Goal: Use online tool/utility: Utilize a website feature to perform a specific function

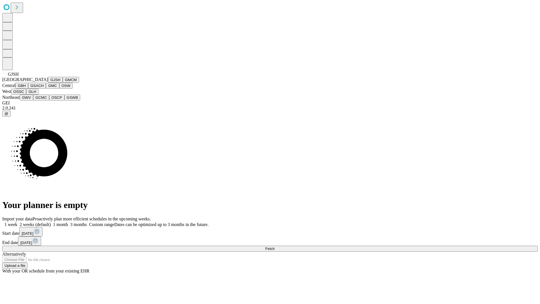
click at [48, 83] on button "GJSH" at bounding box center [55, 80] width 15 height 6
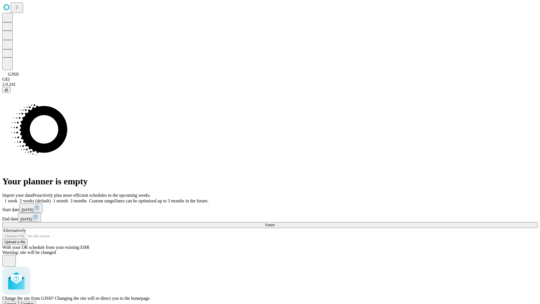
click at [34, 301] on span "Confirm" at bounding box center [27, 303] width 13 height 4
click at [51, 198] on label "2 weeks (default)" at bounding box center [33, 200] width 33 height 5
click at [274, 223] on span "Fetch" at bounding box center [269, 225] width 9 height 4
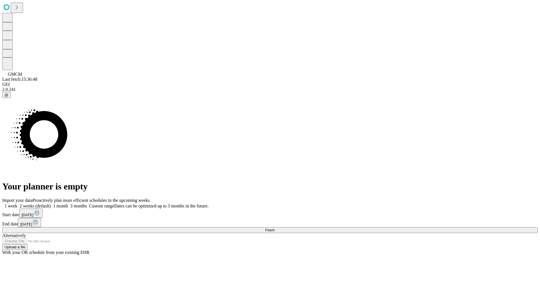
click at [51, 203] on label "2 weeks (default)" at bounding box center [33, 205] width 33 height 5
click at [274, 228] on span "Fetch" at bounding box center [269, 230] width 9 height 4
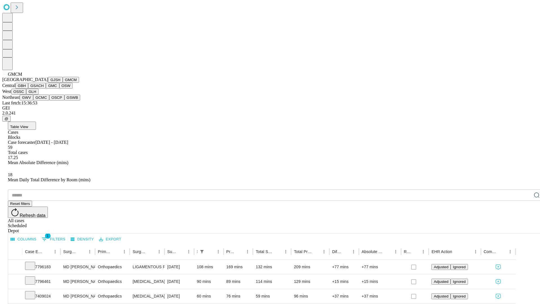
click at [28, 89] on button "GBH" at bounding box center [21, 86] width 13 height 6
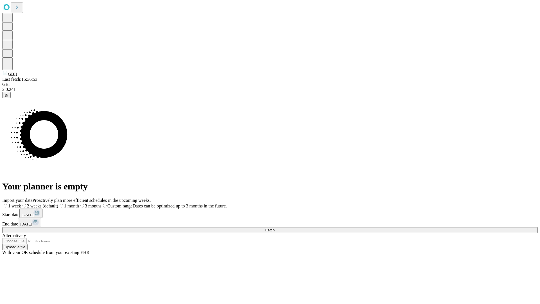
click at [58, 203] on label "2 weeks (default)" at bounding box center [39, 205] width 37 height 5
click at [274, 228] on span "Fetch" at bounding box center [269, 230] width 9 height 4
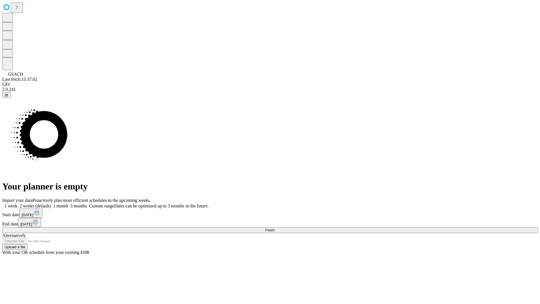
click at [51, 203] on label "2 weeks (default)" at bounding box center [33, 205] width 33 height 5
click at [274, 228] on span "Fetch" at bounding box center [269, 230] width 9 height 4
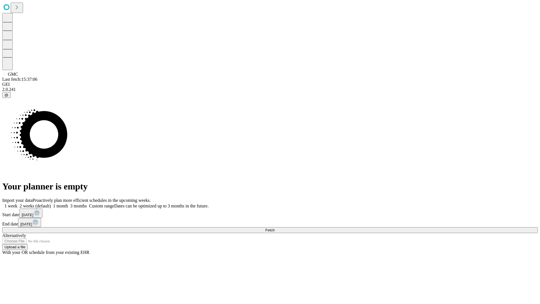
click at [51, 203] on label "2 weeks (default)" at bounding box center [33, 205] width 33 height 5
click at [274, 228] on span "Fetch" at bounding box center [269, 230] width 9 height 4
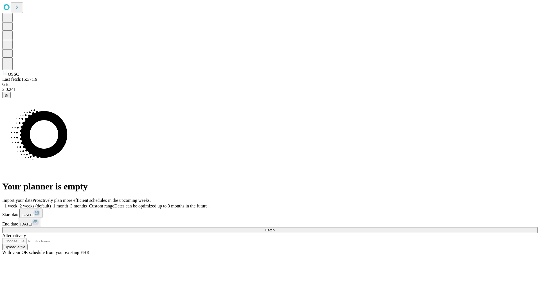
click at [274, 228] on span "Fetch" at bounding box center [269, 230] width 9 height 4
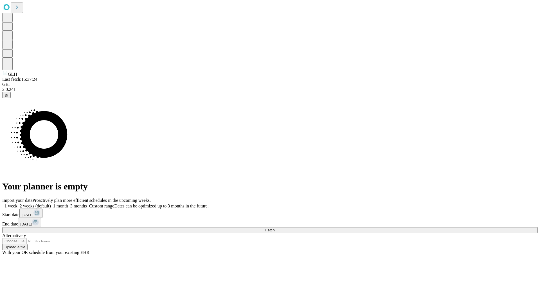
click at [51, 203] on label "2 weeks (default)" at bounding box center [33, 205] width 33 height 5
click at [274, 228] on span "Fetch" at bounding box center [269, 230] width 9 height 4
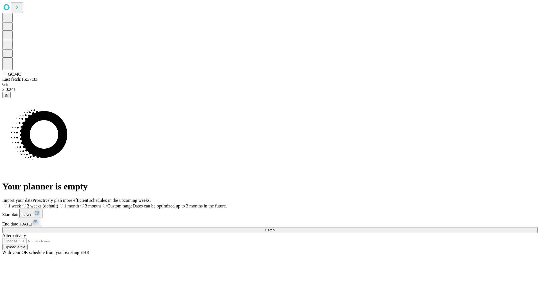
click at [58, 203] on label "2 weeks (default)" at bounding box center [39, 205] width 37 height 5
click at [274, 228] on span "Fetch" at bounding box center [269, 230] width 9 height 4
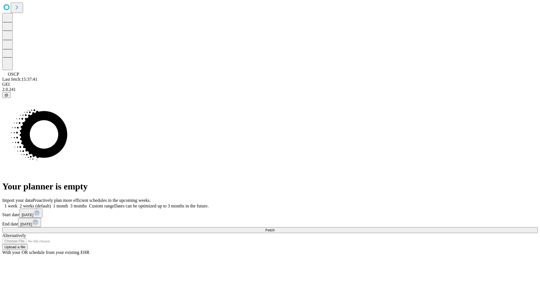
click at [51, 203] on label "2 weeks (default)" at bounding box center [33, 205] width 33 height 5
click at [274, 228] on span "Fetch" at bounding box center [269, 230] width 9 height 4
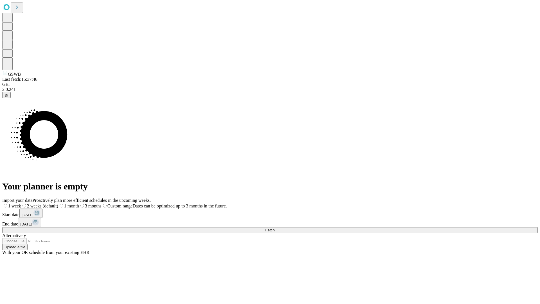
click at [58, 203] on label "2 weeks (default)" at bounding box center [39, 205] width 37 height 5
click at [274, 228] on span "Fetch" at bounding box center [269, 230] width 9 height 4
